Goal: Task Accomplishment & Management: Complete application form

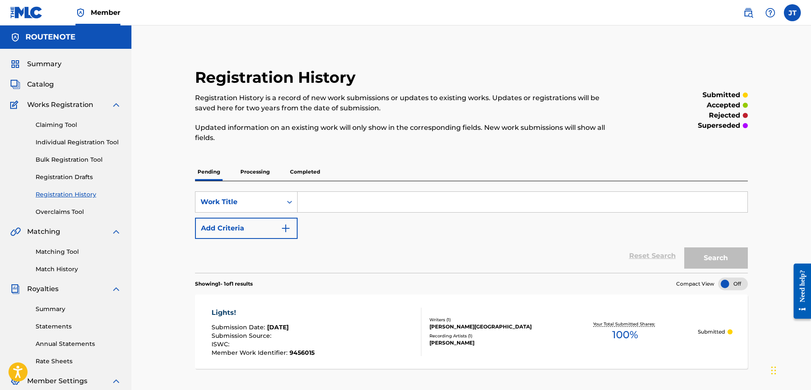
click at [56, 158] on link "Bulk Registration Tool" at bounding box center [79, 159] width 86 height 9
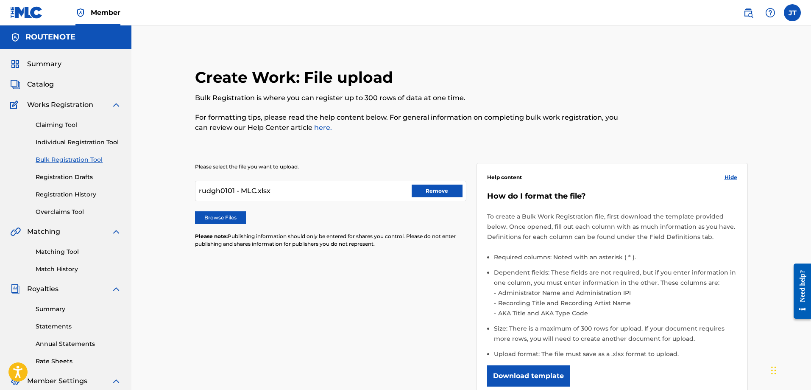
click at [225, 215] on label "Browse Files" at bounding box center [220, 217] width 51 height 13
click at [0, 0] on input "Browse Files" at bounding box center [0, 0] width 0 height 0
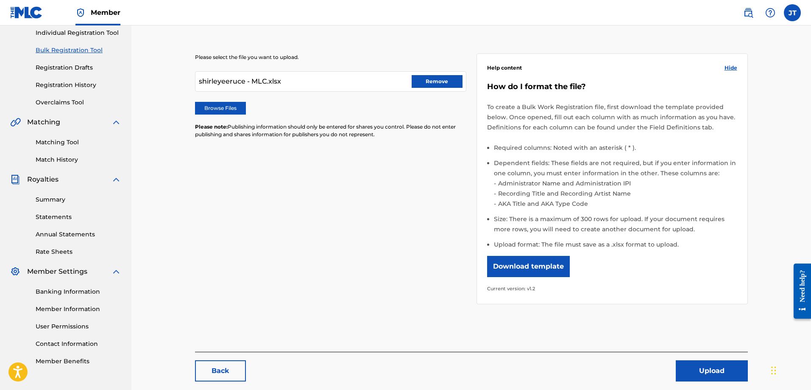
scroll to position [150, 0]
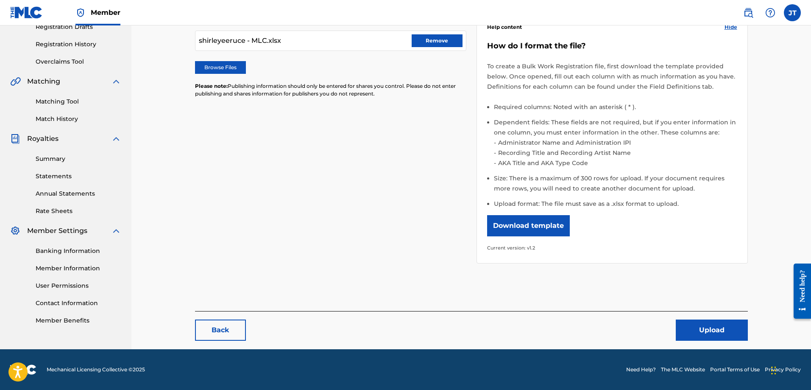
click at [701, 330] on button "Upload" at bounding box center [712, 329] width 72 height 21
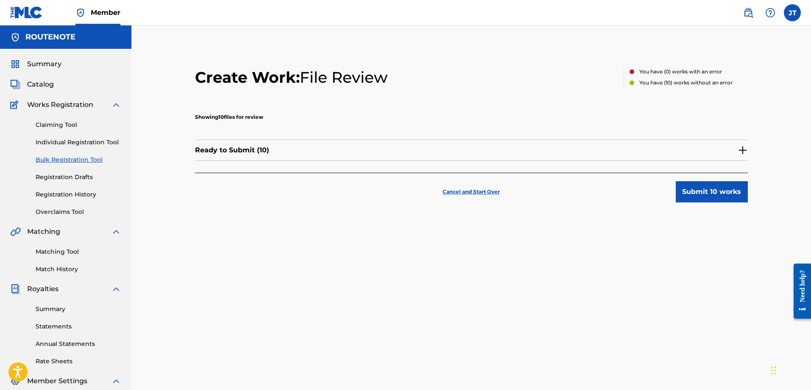
click at [724, 195] on button "Submit 10 works" at bounding box center [712, 191] width 72 height 21
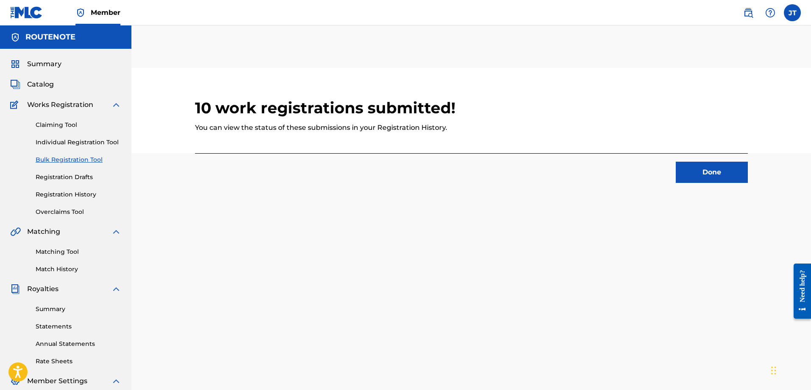
click at [728, 174] on button "Done" at bounding box center [712, 172] width 72 height 21
